Goal: Task Accomplishment & Management: Complete application form

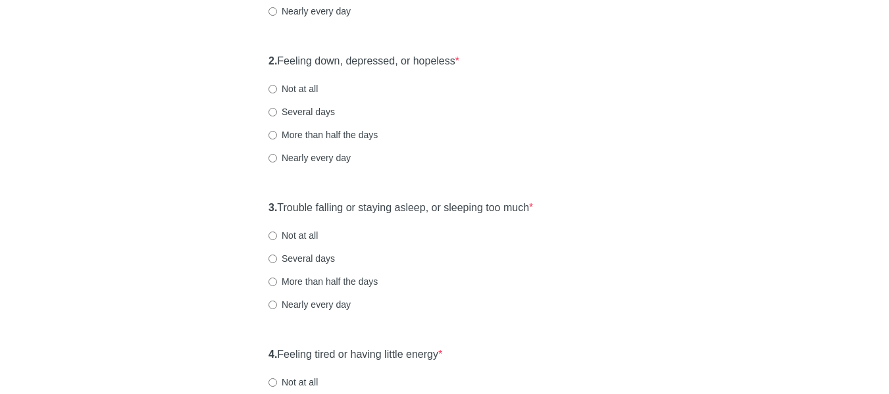
scroll to position [197, 0]
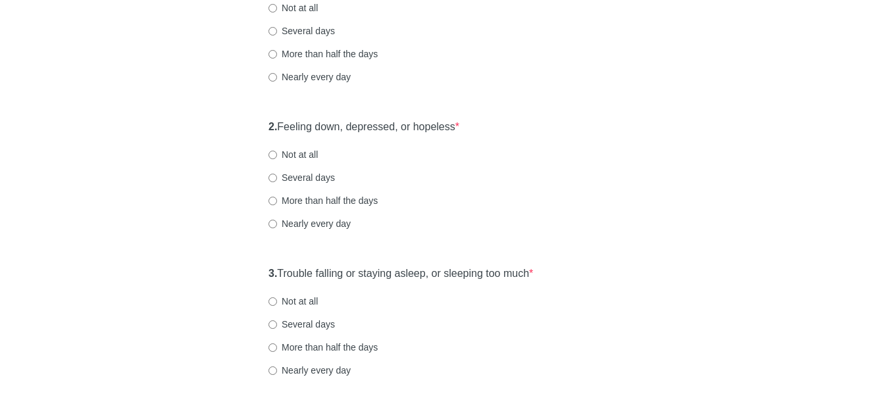
click at [333, 53] on label "More than half the days" at bounding box center [322, 53] width 109 height 13
click at [277, 53] on input "More than half the days" at bounding box center [272, 54] width 9 height 9
radio input "true"
click at [327, 346] on label "More than half the days" at bounding box center [322, 347] width 109 height 13
click at [277, 346] on input "More than half the days" at bounding box center [272, 347] width 9 height 9
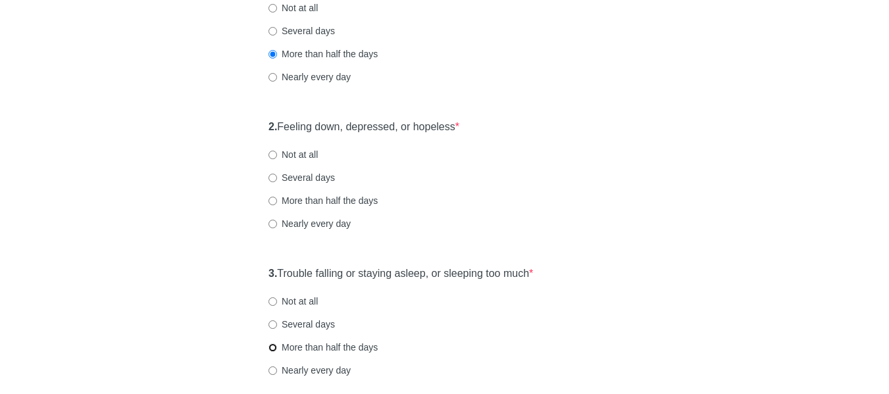
radio input "true"
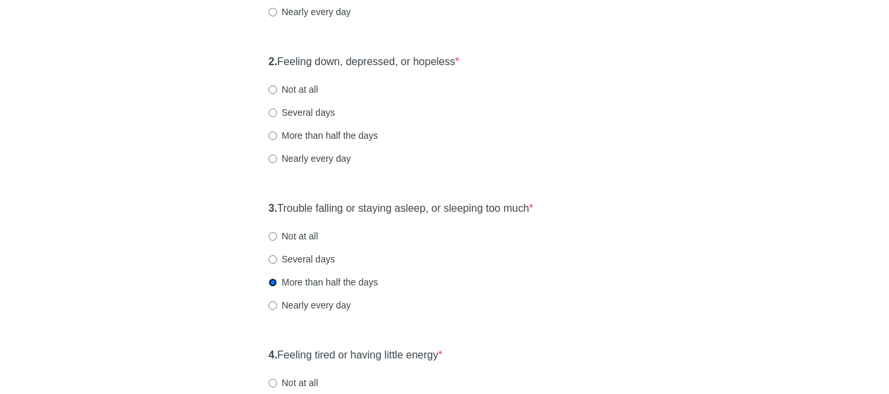
scroll to position [263, 0]
click at [320, 137] on label "More than half the days" at bounding box center [322, 134] width 109 height 13
click at [277, 137] on input "More than half the days" at bounding box center [272, 135] width 9 height 9
radio input "true"
click at [314, 257] on label "Several days" at bounding box center [301, 258] width 66 height 13
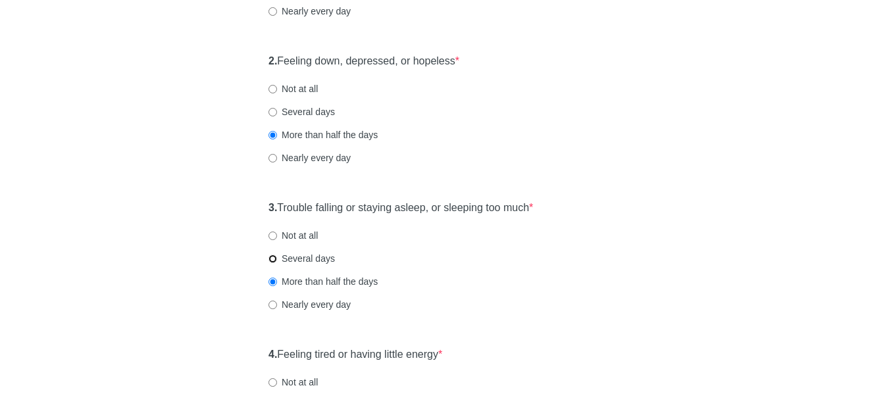
click at [277, 257] on input "Several days" at bounding box center [272, 259] width 9 height 9
radio input "true"
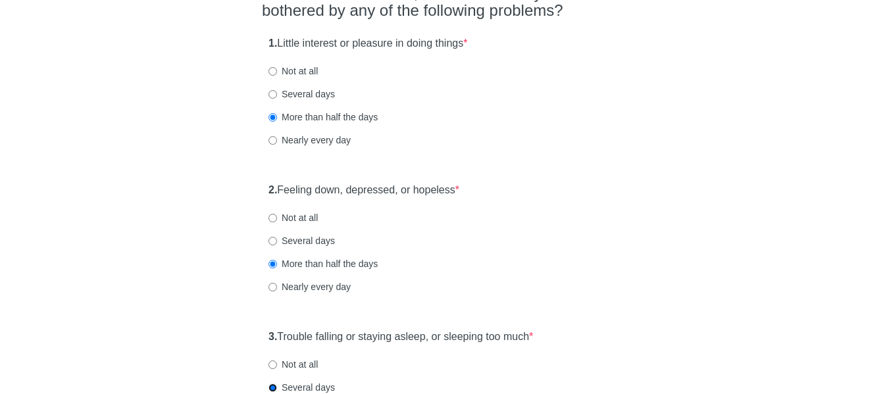
scroll to position [132, 0]
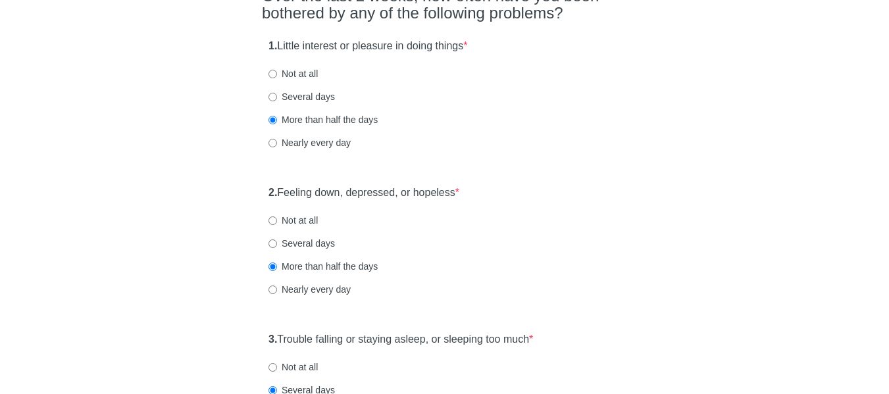
click at [340, 140] on label "Nearly every day" at bounding box center [309, 142] width 82 height 13
click at [277, 140] on input "Nearly every day" at bounding box center [272, 143] width 9 height 9
radio input "true"
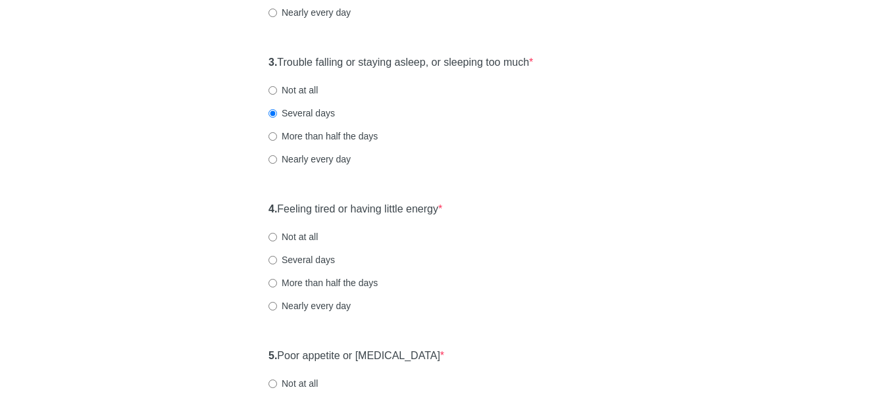
scroll to position [460, 0]
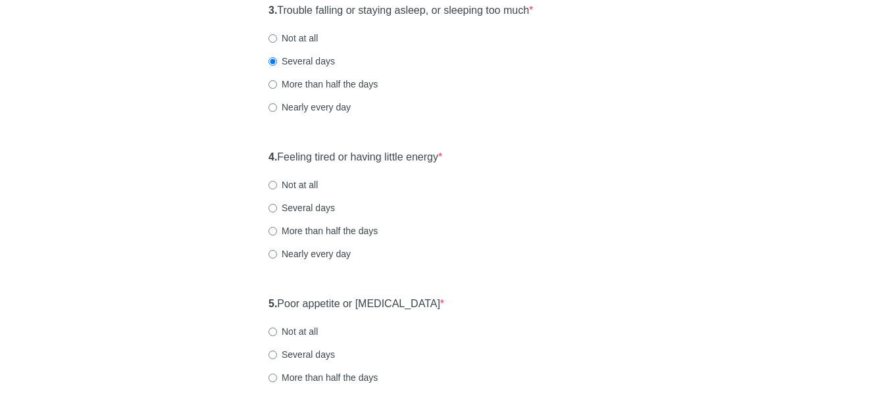
click at [330, 228] on label "More than half the days" at bounding box center [322, 230] width 109 height 13
click at [277, 228] on input "More than half the days" at bounding box center [272, 231] width 9 height 9
radio input "true"
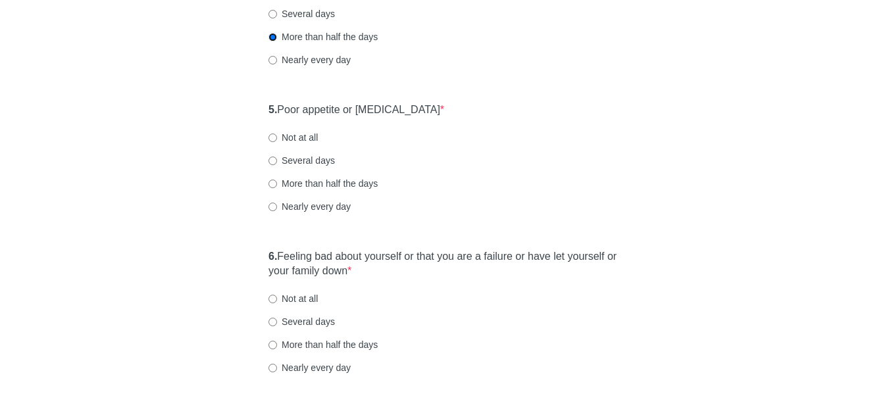
scroll to position [658, 0]
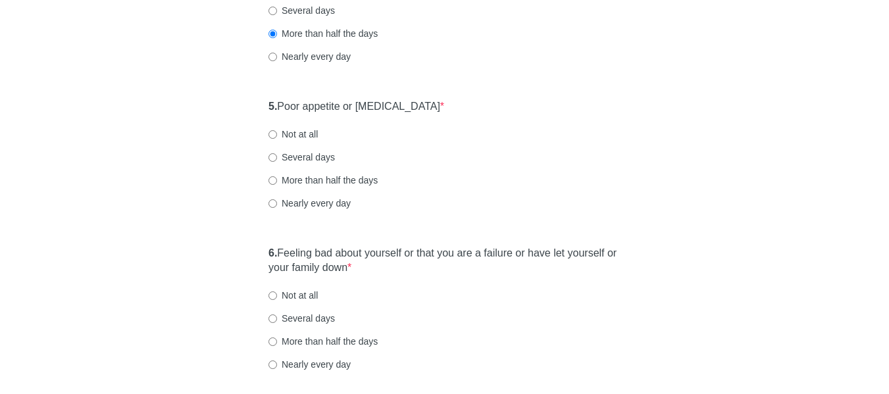
click at [343, 182] on label "More than half the days" at bounding box center [322, 180] width 109 height 13
click at [277, 182] on input "More than half the days" at bounding box center [272, 180] width 9 height 9
radio input "true"
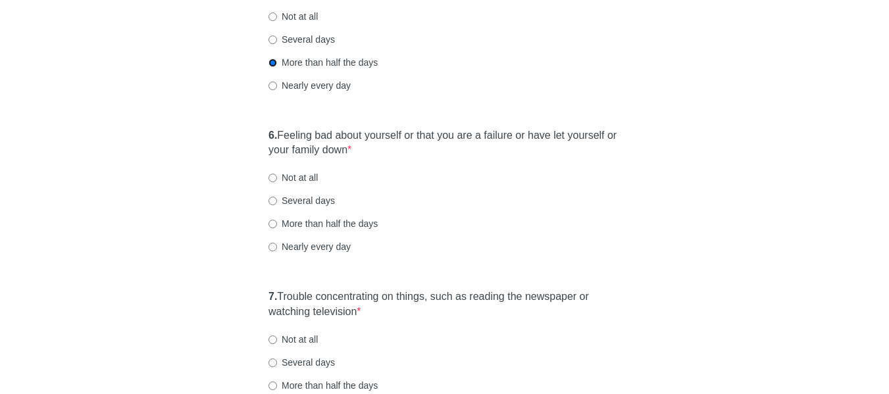
scroll to position [789, 0]
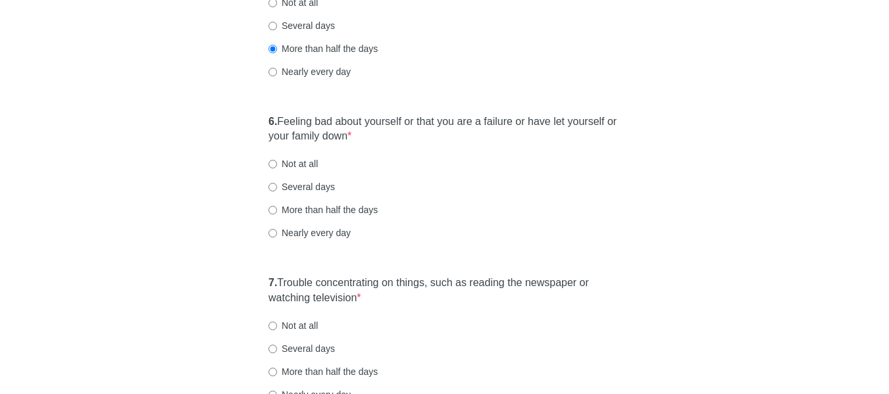
click at [337, 236] on label "Nearly every day" at bounding box center [309, 232] width 82 height 13
click at [277, 236] on input "Nearly every day" at bounding box center [272, 233] width 9 height 9
radio input "true"
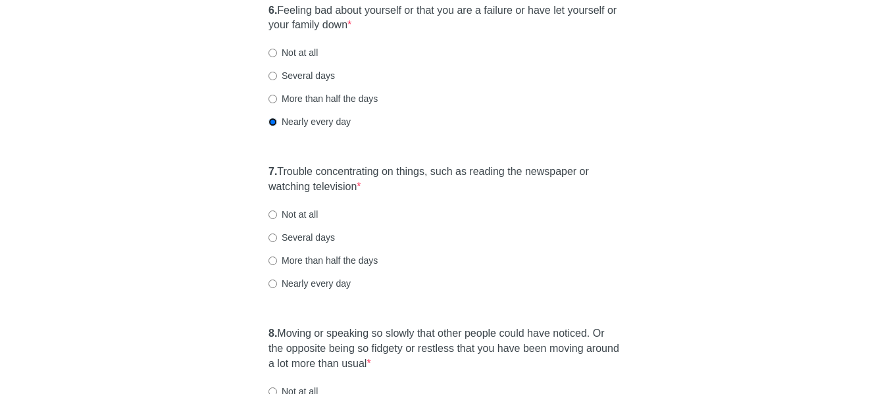
scroll to position [921, 0]
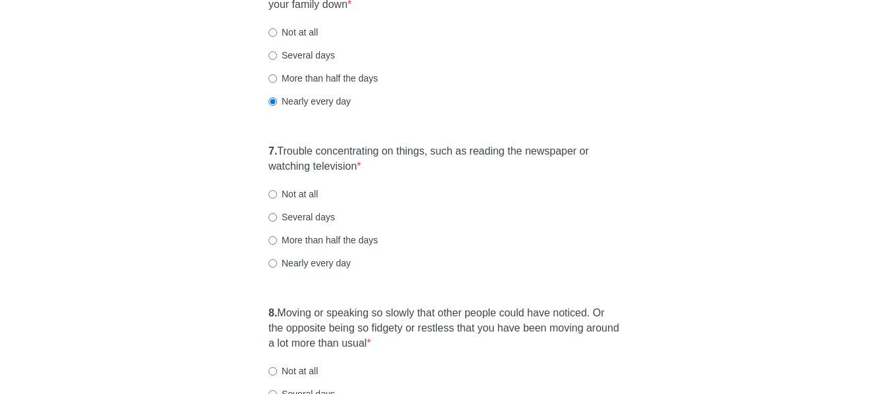
click at [327, 264] on label "Nearly every day" at bounding box center [309, 263] width 82 height 13
click at [277, 264] on input "Nearly every day" at bounding box center [272, 263] width 9 height 9
radio input "true"
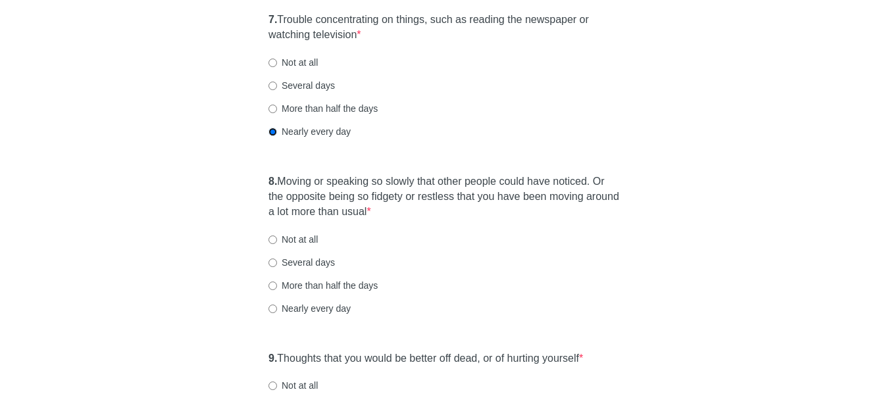
scroll to position [1118, 0]
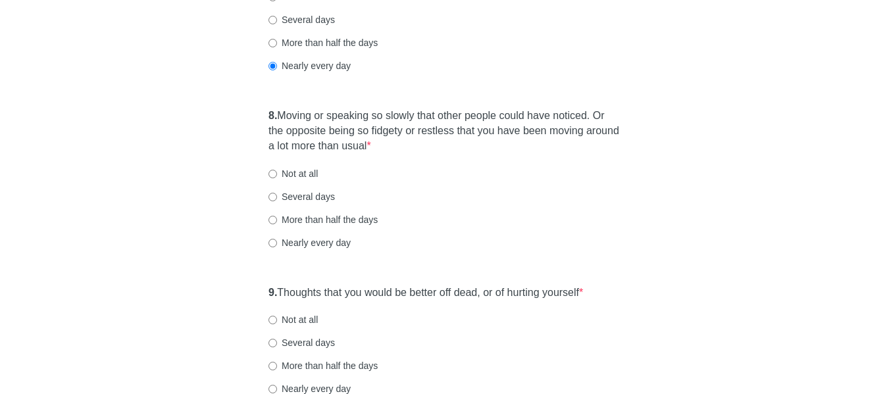
click at [310, 196] on label "Several days" at bounding box center [301, 196] width 66 height 13
click at [277, 196] on input "Several days" at bounding box center [272, 197] width 9 height 9
radio input "true"
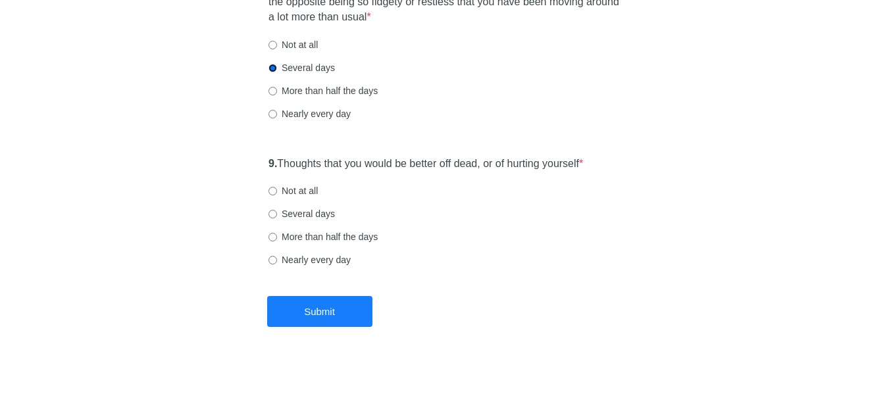
scroll to position [1250, 0]
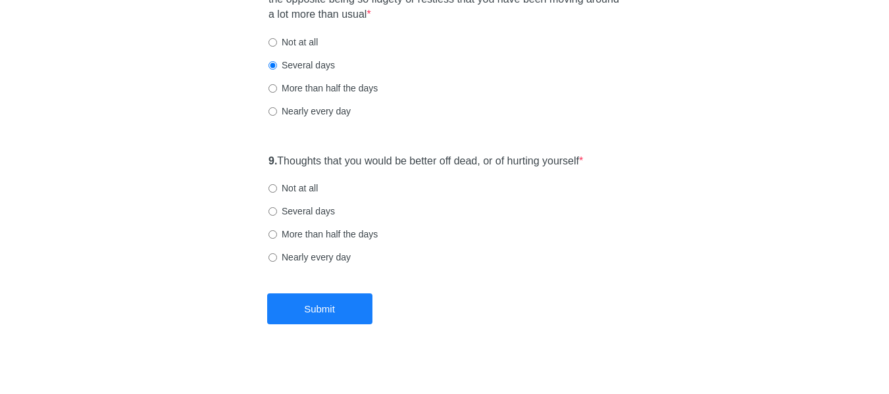
click at [304, 186] on label "Not at all" at bounding box center [292, 188] width 49 height 13
click at [277, 186] on input "Not at all" at bounding box center [272, 188] width 9 height 9
radio input "true"
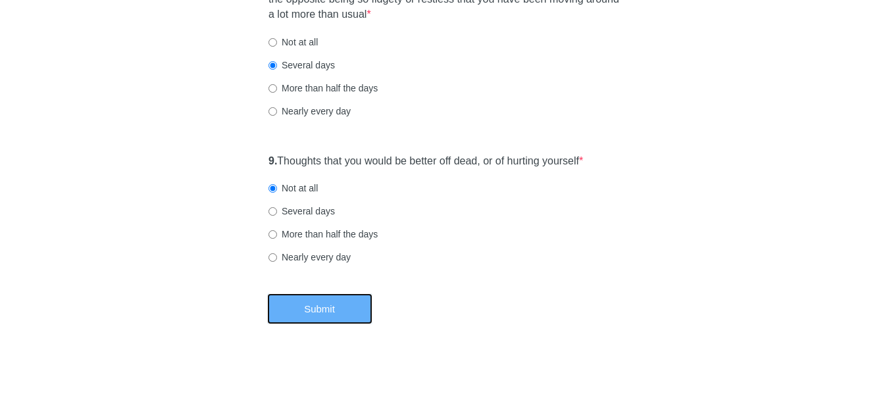
click at [352, 307] on button "Submit" at bounding box center [319, 308] width 105 height 31
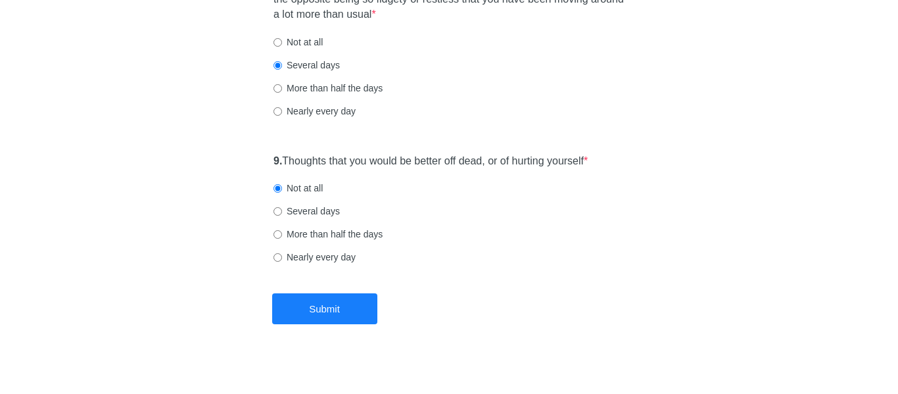
scroll to position [0, 0]
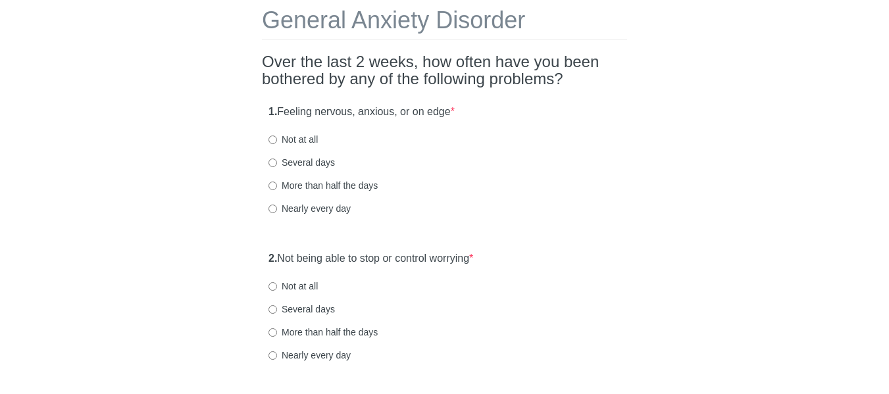
scroll to position [66, 0]
click at [318, 187] on label "More than half the days" at bounding box center [322, 185] width 109 height 13
click at [277, 187] on input "More than half the days" at bounding box center [272, 186] width 9 height 9
radio input "true"
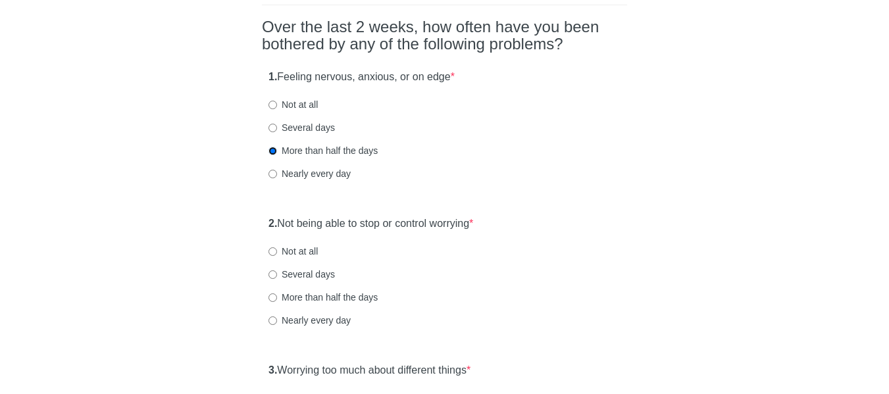
scroll to position [132, 0]
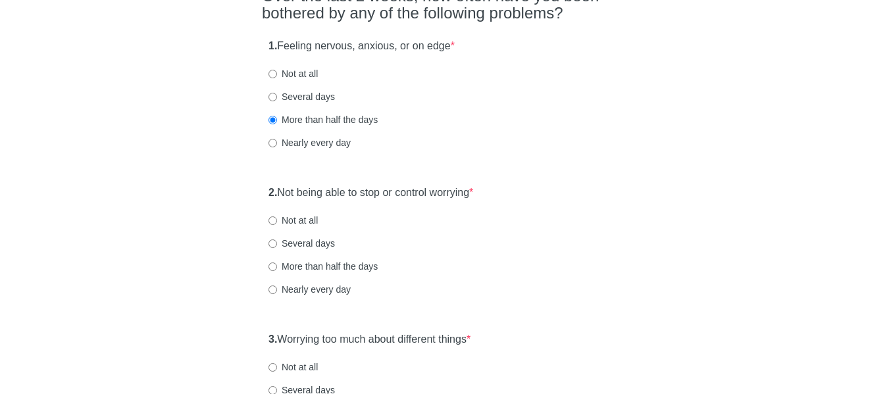
click at [328, 259] on div "2. Not being able to stop or control worrying * Not at all Several days More th…" at bounding box center [444, 247] width 365 height 137
click at [349, 267] on label "More than half the days" at bounding box center [322, 266] width 109 height 13
click at [277, 267] on input "More than half the days" at bounding box center [272, 266] width 9 height 9
radio input "true"
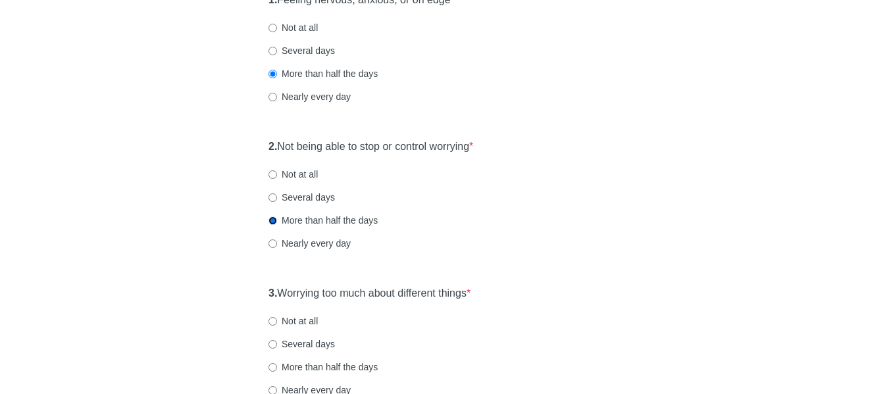
scroll to position [197, 0]
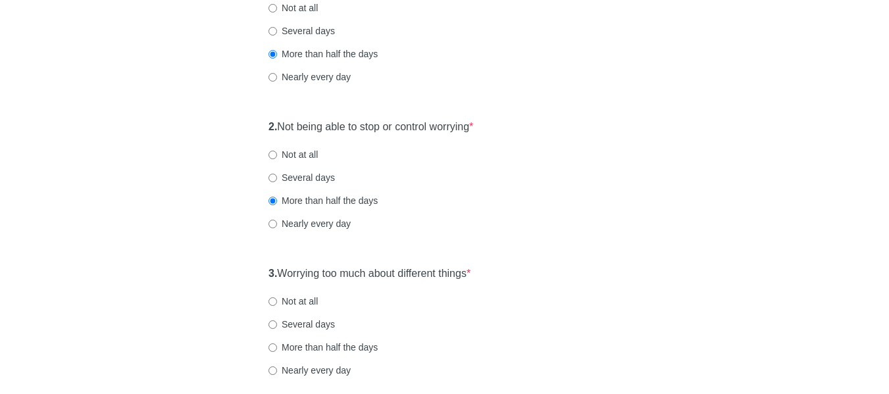
click at [301, 230] on label "Nearly every day" at bounding box center [309, 223] width 82 height 13
click at [277, 228] on input "Nearly every day" at bounding box center [272, 224] width 9 height 9
radio input "true"
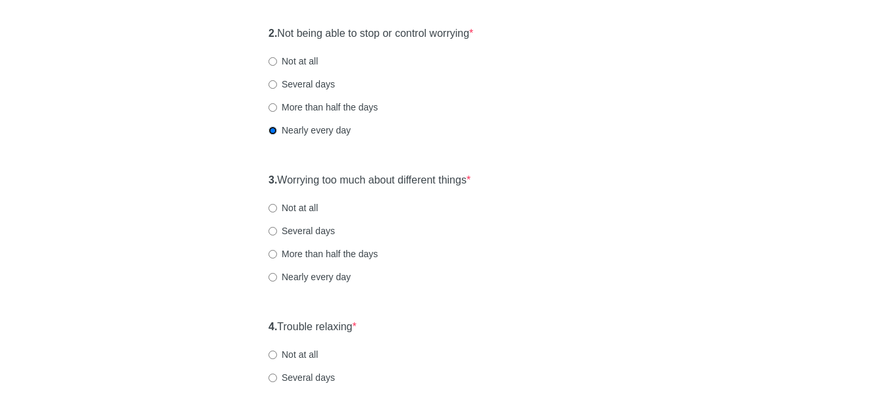
scroll to position [329, 0]
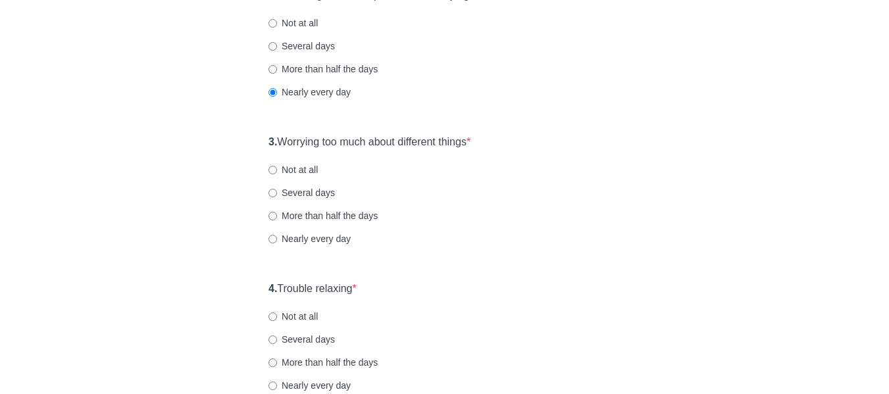
click at [334, 223] on div "3. Worrying too much about different things * Not at all Several days More than…" at bounding box center [444, 196] width 365 height 137
click at [345, 215] on label "More than half the days" at bounding box center [322, 215] width 109 height 13
click at [277, 215] on input "More than half the days" at bounding box center [272, 216] width 9 height 9
radio input "true"
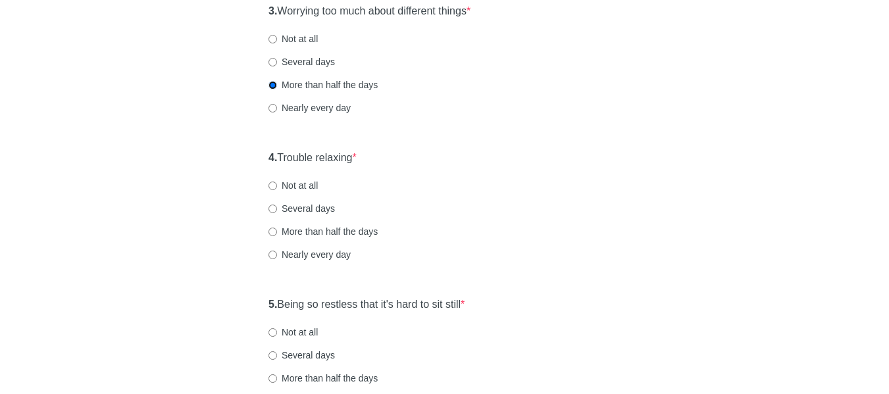
scroll to position [460, 0]
click at [364, 230] on label "More than half the days" at bounding box center [322, 230] width 109 height 13
click at [277, 230] on input "More than half the days" at bounding box center [272, 231] width 9 height 9
radio input "true"
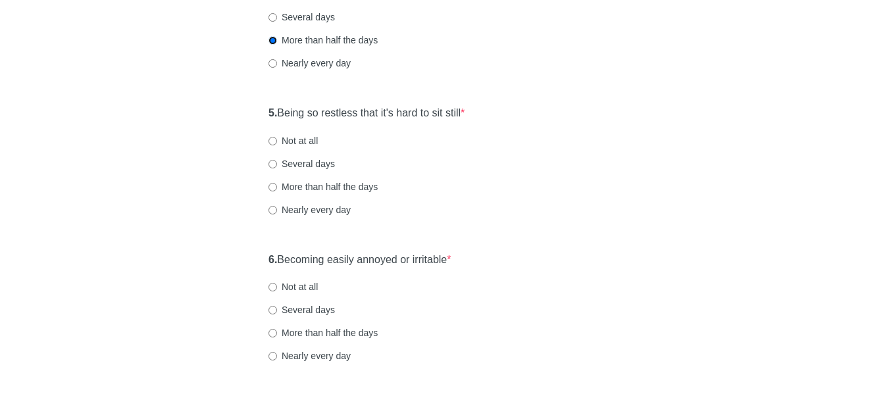
scroll to position [658, 0]
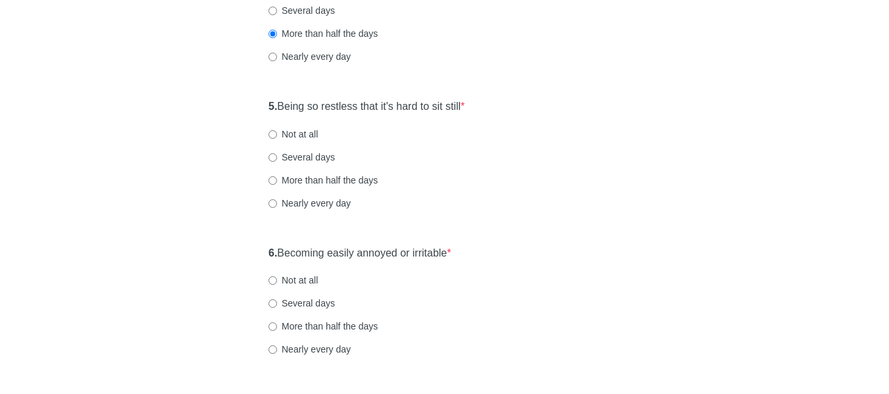
click at [293, 135] on label "Not at all" at bounding box center [292, 134] width 49 height 13
click at [277, 135] on input "Not at all" at bounding box center [272, 134] width 9 height 9
radio input "true"
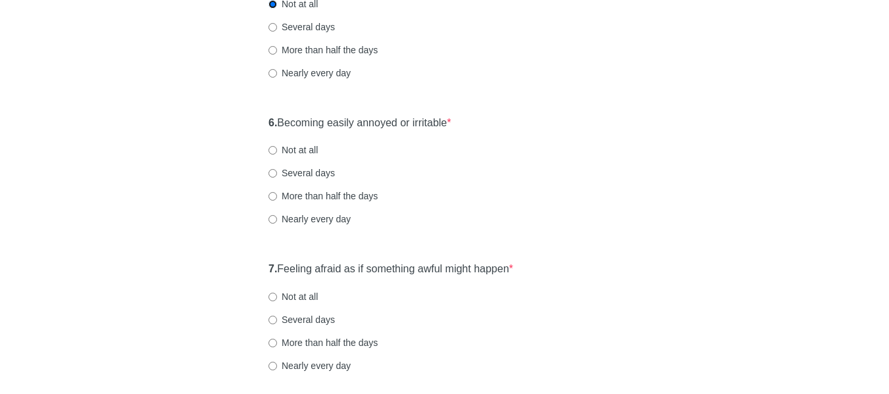
scroll to position [789, 0]
click at [343, 197] on label "More than half the days" at bounding box center [322, 194] width 109 height 13
click at [277, 197] on input "More than half the days" at bounding box center [272, 195] width 9 height 9
radio input "true"
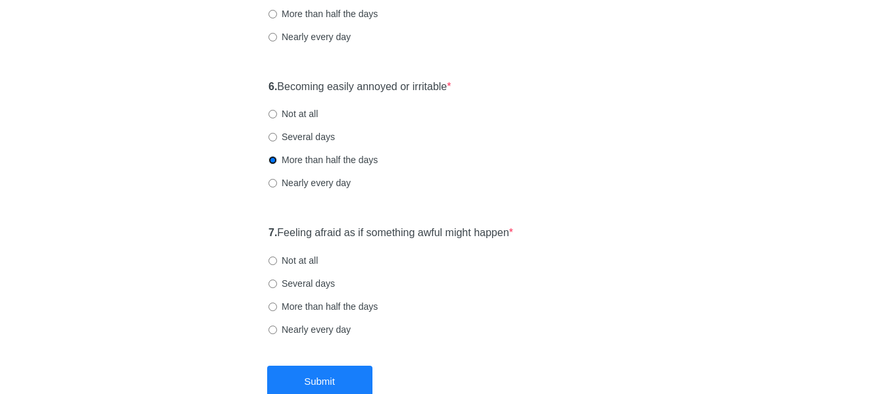
scroll to position [906, 0]
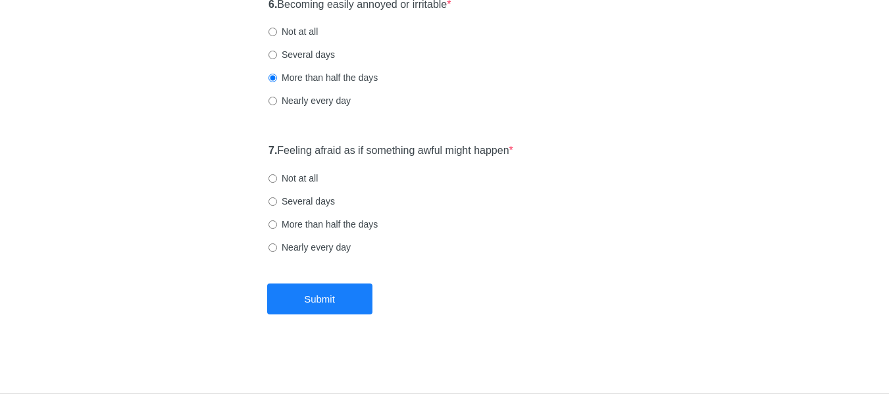
click at [308, 244] on label "Nearly every day" at bounding box center [309, 247] width 82 height 13
click at [277, 244] on input "Nearly every day" at bounding box center [272, 247] width 9 height 9
radio input "true"
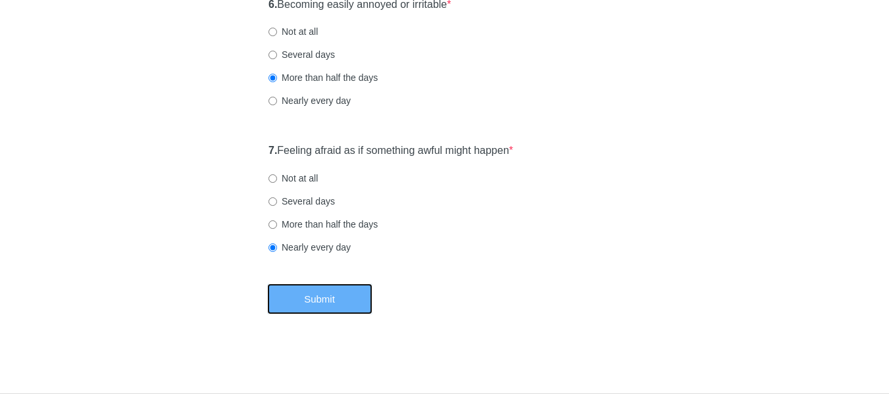
click at [329, 293] on button "Submit" at bounding box center [319, 298] width 105 height 31
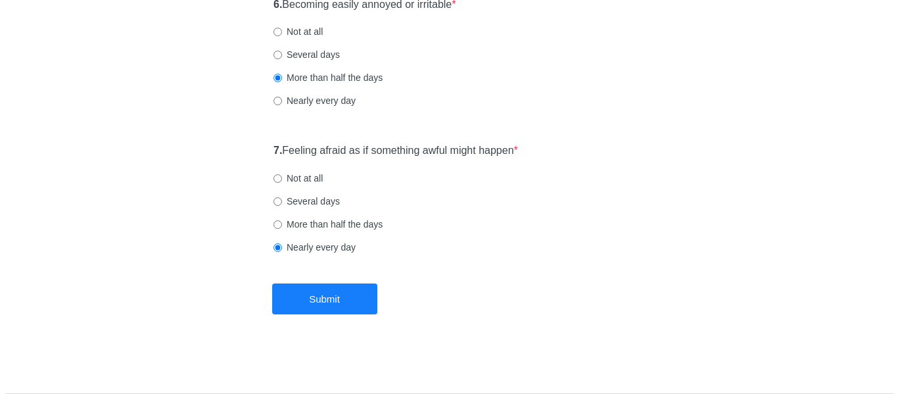
scroll to position [0, 0]
